Goal: Task Accomplishment & Management: Complete application form

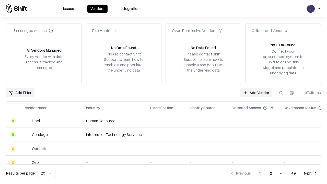
click at [256, 92] on link "Add Vendor" at bounding box center [256, 92] width 32 height 9
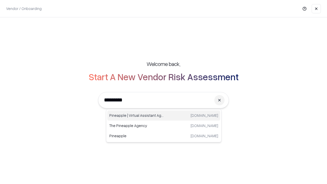
click at [164, 115] on div "Pineapple | Virtual Assistant Agency [DOMAIN_NAME]" at bounding box center [163, 115] width 113 height 10
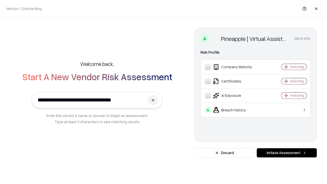
type input "**********"
click at [287, 153] on button "Initiate Assessment" at bounding box center [287, 152] width 60 height 9
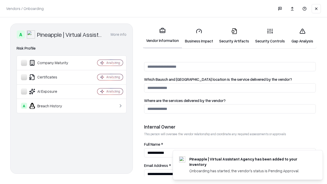
scroll to position [265, 0]
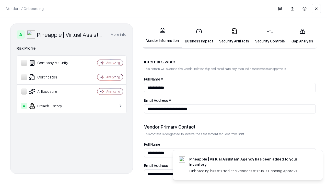
click at [234, 36] on link "Security Artifacts" at bounding box center [234, 36] width 36 height 24
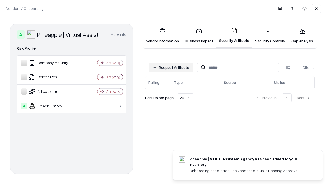
click at [171, 67] on button "Request Artifacts" at bounding box center [171, 67] width 44 height 9
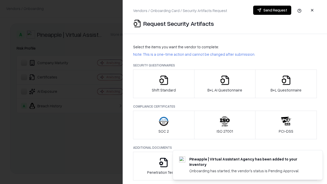
click at [286, 84] on icon "button" at bounding box center [286, 80] width 10 height 10
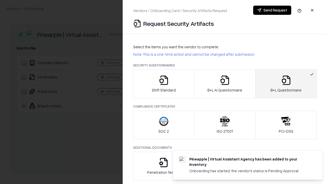
click at [224, 84] on icon "button" at bounding box center [225, 80] width 10 height 10
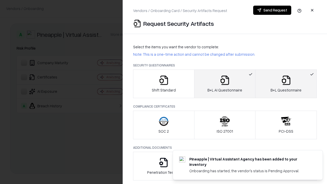
click at [272, 10] on button "Send Request" at bounding box center [272, 10] width 38 height 9
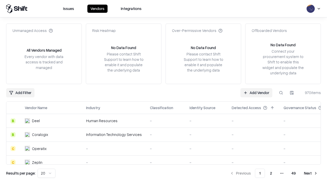
click at [281, 92] on button at bounding box center [280, 92] width 9 height 9
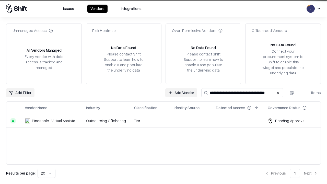
type input "**********"
click at [167, 121] on td "Tier 1" at bounding box center [150, 121] width 40 height 14
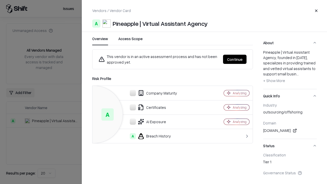
click at [235, 59] on button "Continue" at bounding box center [234, 59] width 23 height 9
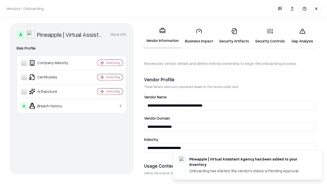
click at [234, 36] on link "Security Artifacts" at bounding box center [234, 36] width 36 height 24
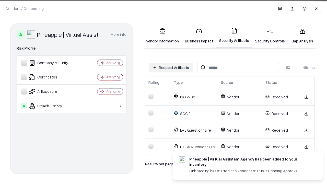
click at [302, 36] on link "Gap Analysis" at bounding box center [302, 36] width 29 height 24
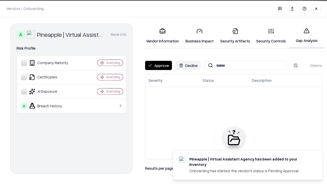
click at [158, 65] on button "Approve" at bounding box center [158, 65] width 27 height 9
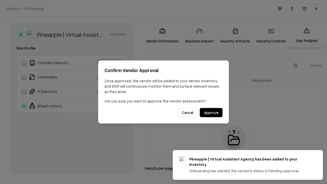
click at [211, 112] on button "Approve" at bounding box center [211, 112] width 23 height 9
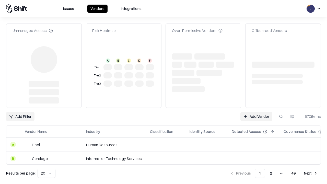
click at [256, 112] on link "Add Vendor" at bounding box center [256, 116] width 32 height 9
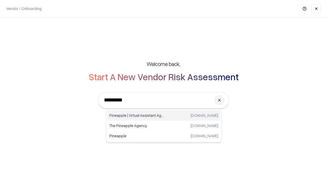
click at [164, 115] on div "Pineapple | Virtual Assistant Agency [DOMAIN_NAME]" at bounding box center [163, 115] width 113 height 10
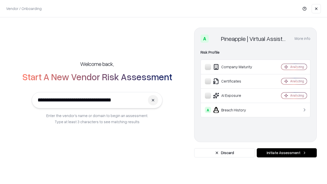
type input "**********"
click at [287, 153] on button "Initiate Assessment" at bounding box center [287, 152] width 60 height 9
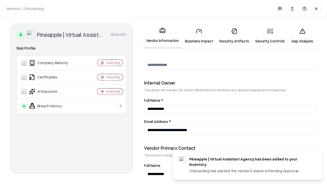
scroll to position [265, 0]
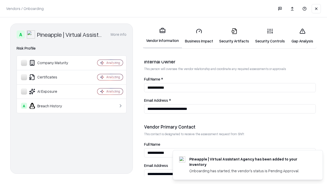
click at [302, 36] on link "Gap Analysis" at bounding box center [302, 36] width 29 height 24
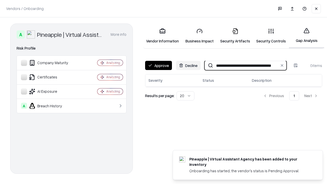
type input "**********"
click at [158, 65] on button "Approve" at bounding box center [158, 65] width 27 height 9
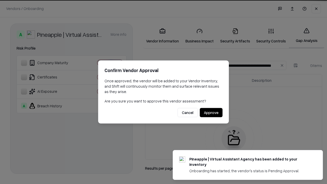
click at [211, 112] on button "Approve" at bounding box center [211, 112] width 23 height 9
